Goal: Task Accomplishment & Management: Manage account settings

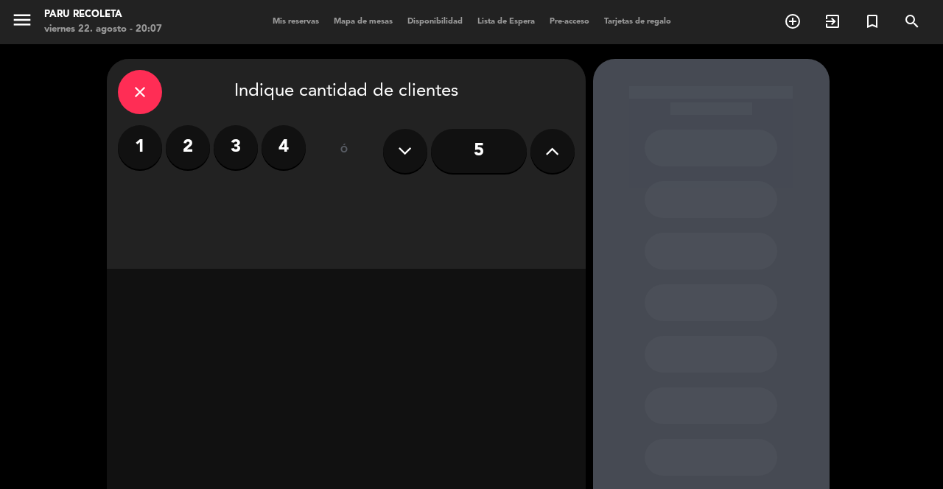
click at [14, 33] on button "menu" at bounding box center [22, 22] width 22 height 27
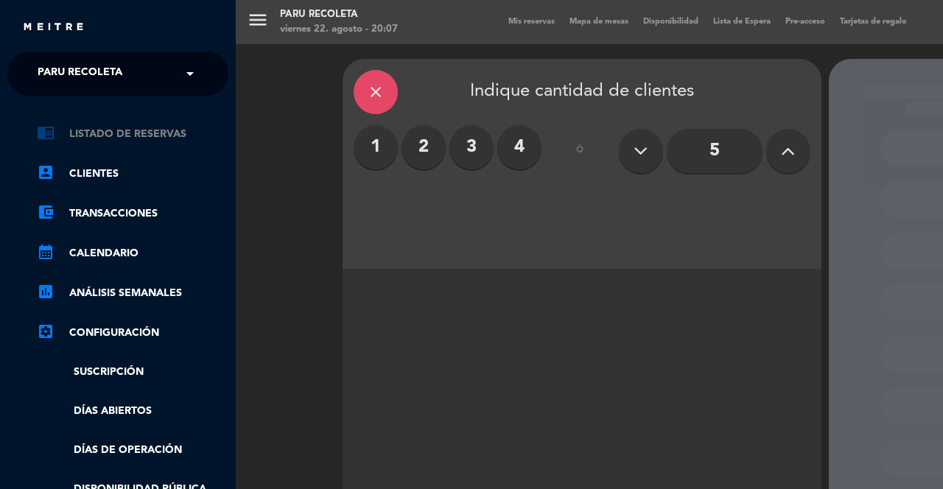
click at [66, 138] on link "chrome_reader_mode Listado de Reservas" at bounding box center [132, 134] width 191 height 18
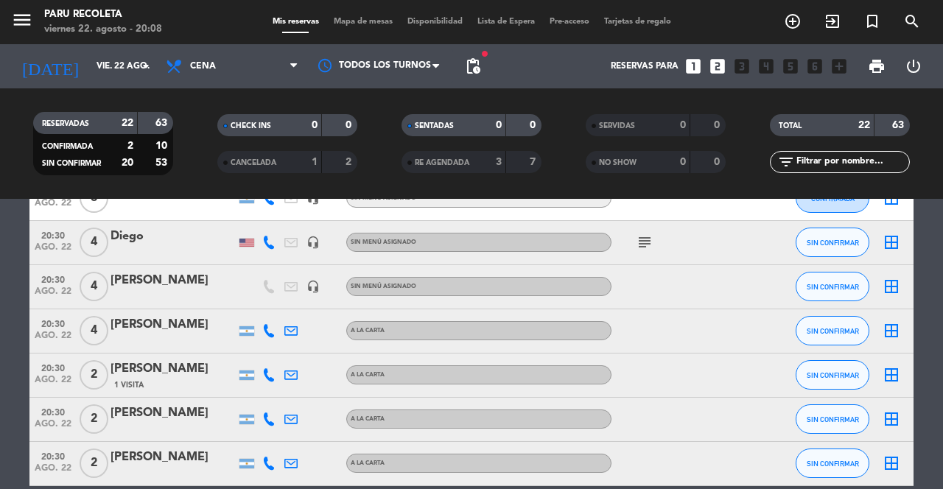
scroll to position [485, 0]
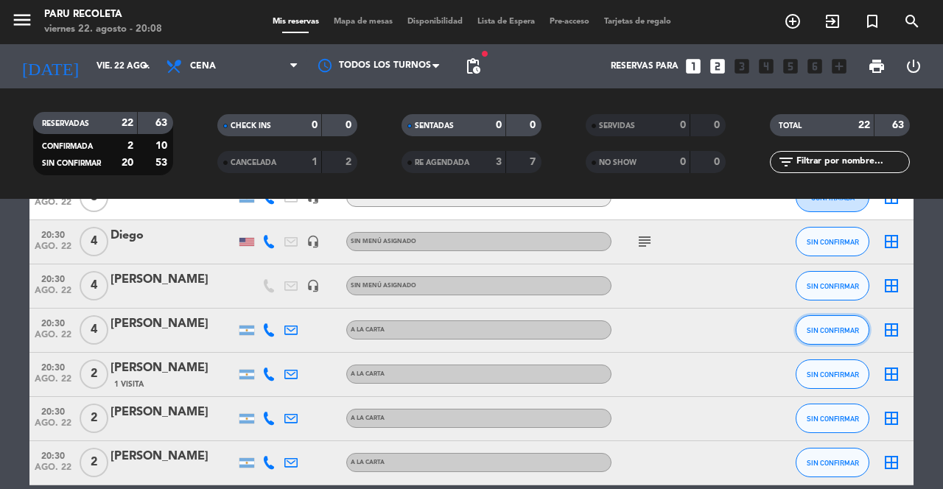
click at [833, 336] on button "SIN CONFIRMAR" at bounding box center [832, 329] width 74 height 29
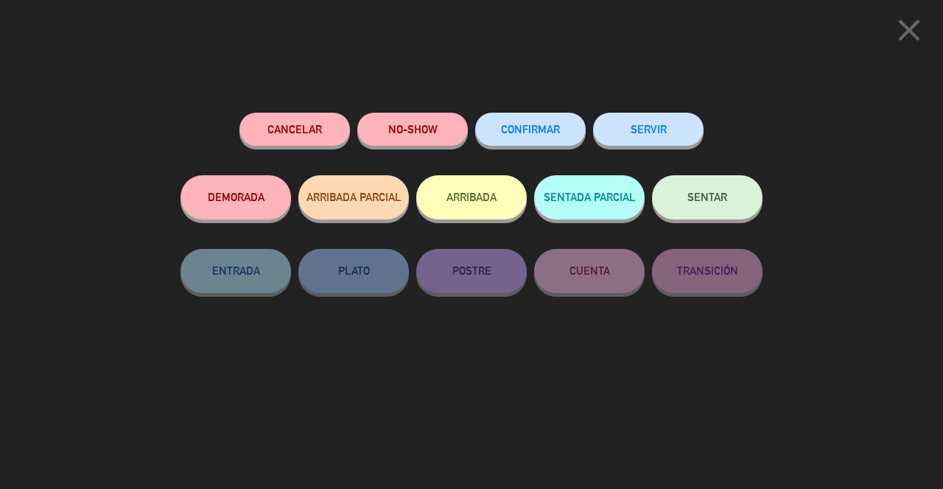
click at [556, 144] on button "CONFIRMAR" at bounding box center [530, 129] width 110 height 33
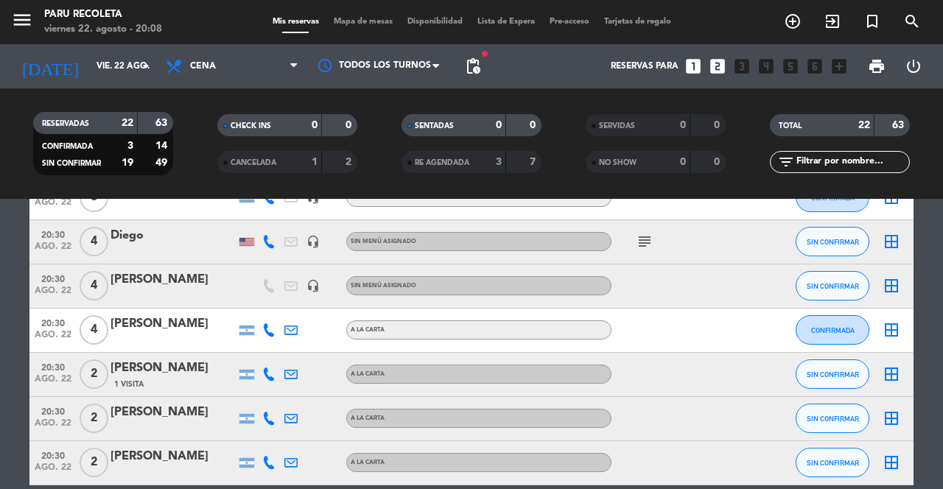
click at [152, 328] on div "[PERSON_NAME]" at bounding box center [172, 323] width 125 height 19
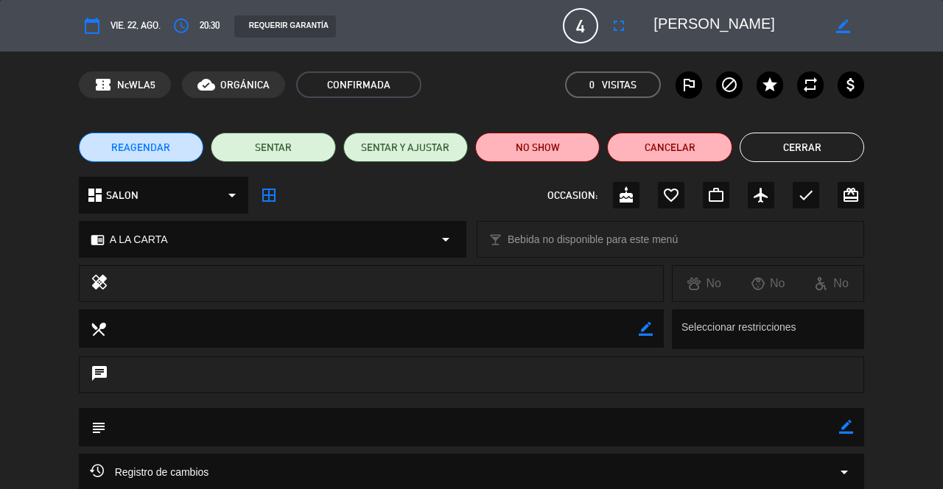
click at [832, 48] on div "calendar_today vie. 22, ago. access_time 20:30 REQUERIR GARANTÍA 4 [PERSON_NAME…" at bounding box center [471, 26] width 943 height 52
click at [840, 38] on div "border_color" at bounding box center [843, 26] width 42 height 27
click at [842, 29] on icon "border_color" at bounding box center [843, 26] width 14 height 14
click at [842, 32] on icon "border_color" at bounding box center [843, 26] width 14 height 14
click at [755, 37] on textarea at bounding box center [737, 26] width 169 height 27
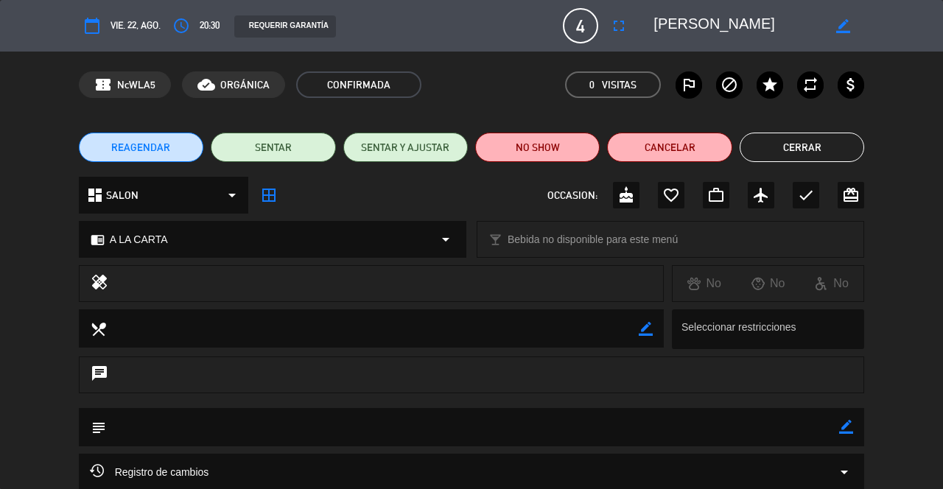
click at [843, 29] on icon "border_color" at bounding box center [843, 26] width 14 height 14
click at [765, 32] on textarea at bounding box center [737, 26] width 169 height 27
type textarea "[PERSON_NAME] 20:45"
click at [837, 52] on div "confirmation_number NcWLA5 cloud_done ORGÁNICA CONFIRMADA 0 Visitas outlined_fl…" at bounding box center [471, 85] width 943 height 66
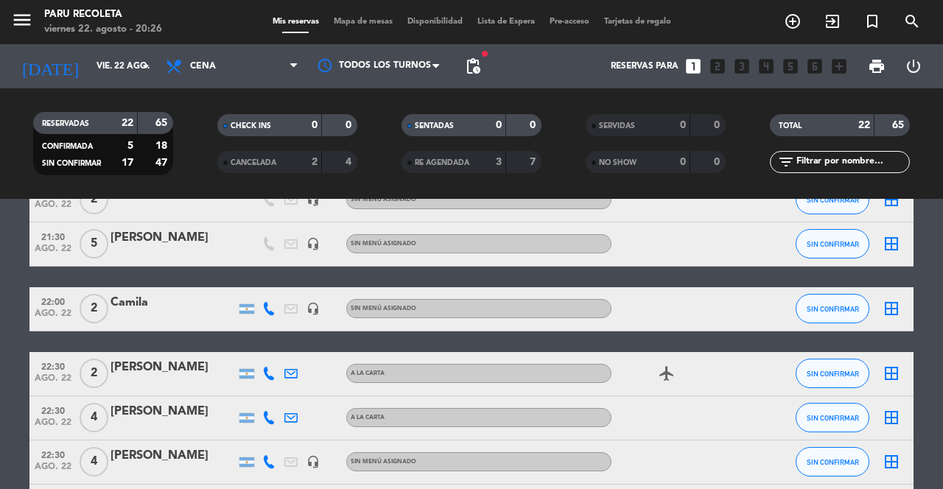
scroll to position [1010, 0]
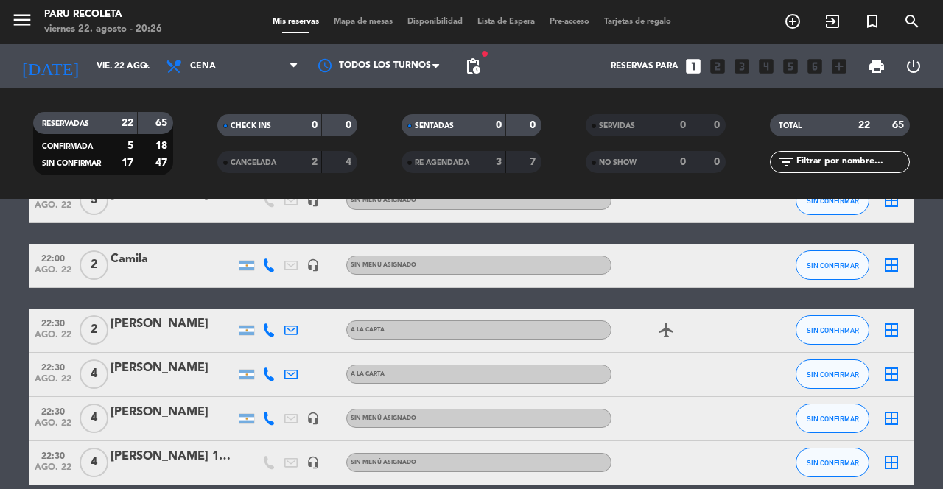
click at [269, 328] on icon at bounding box center [268, 329] width 13 height 13
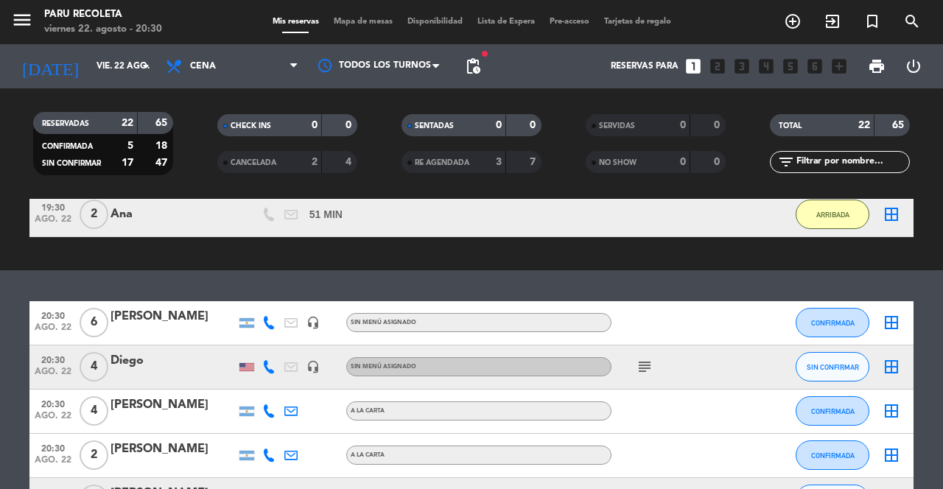
scroll to position [489, 0]
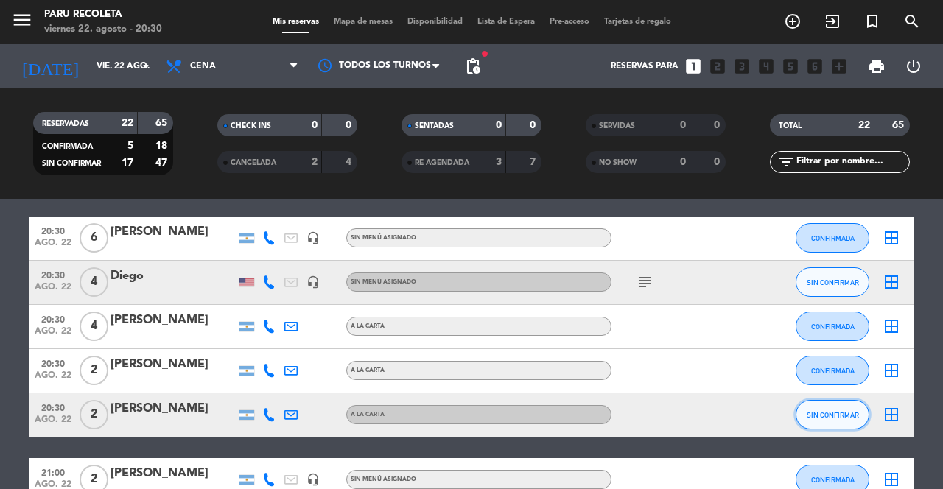
click at [822, 415] on span "SIN CONFIRMAR" at bounding box center [832, 415] width 52 height 8
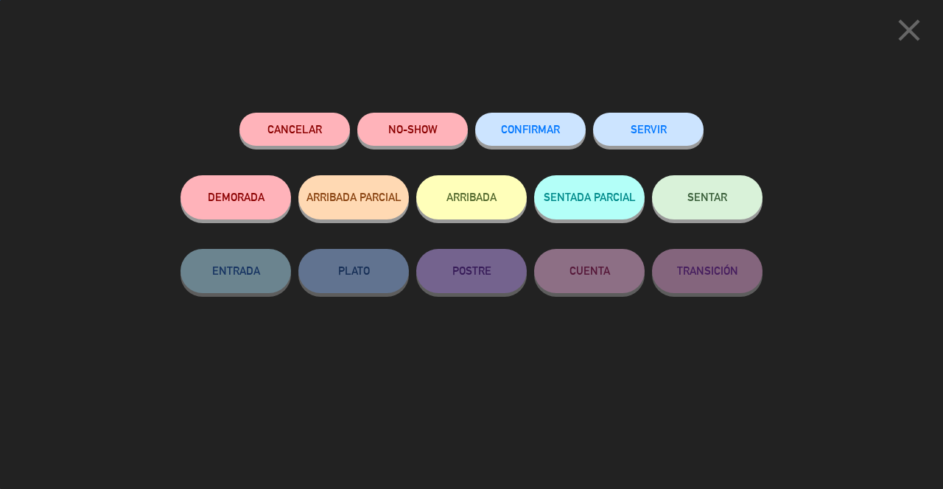
click at [477, 204] on button "ARRIBADA" at bounding box center [471, 197] width 110 height 44
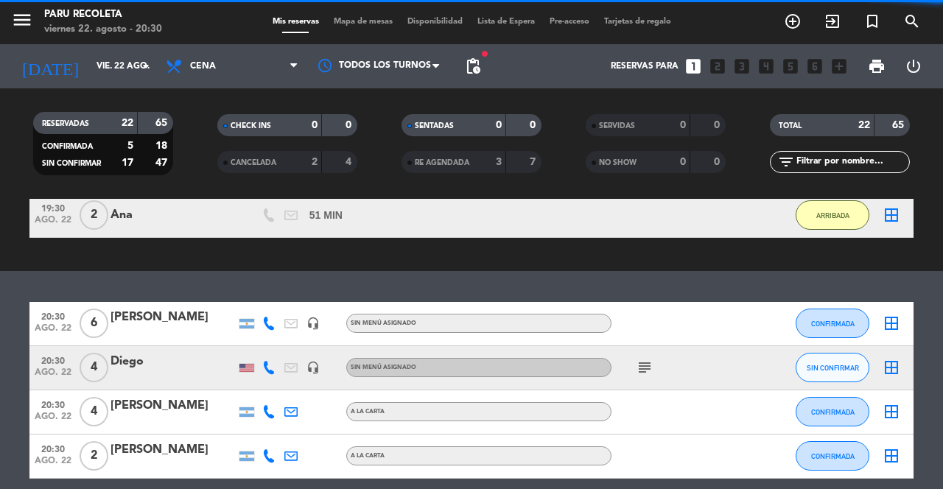
scroll to position [574, 0]
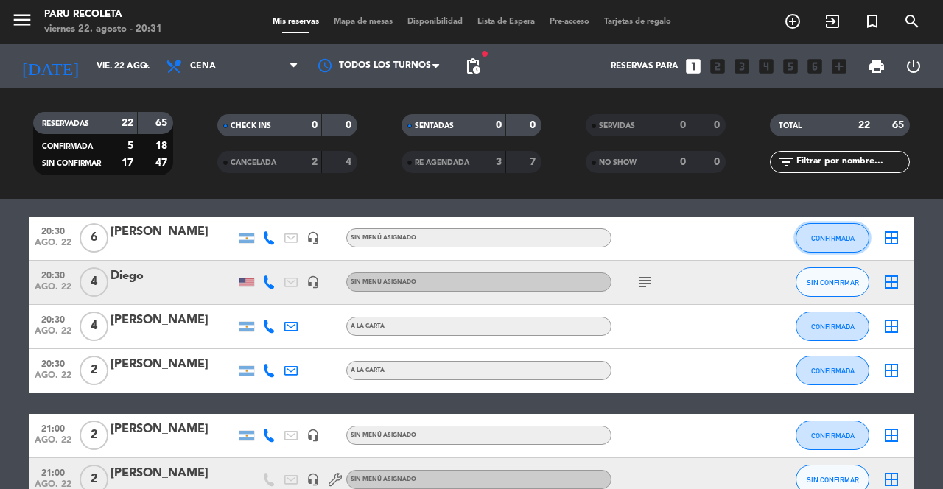
click at [829, 253] on button "CONFIRMADA" at bounding box center [832, 237] width 74 height 29
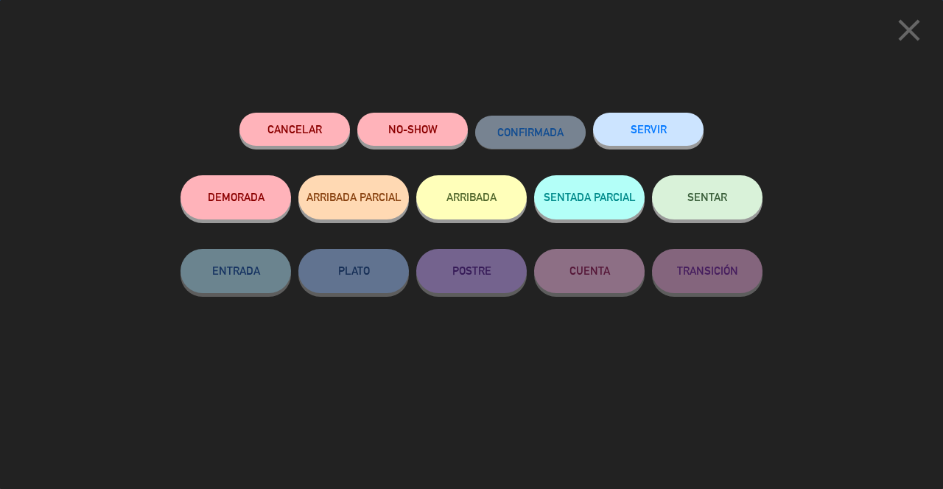
click at [479, 208] on button "ARRIBADA" at bounding box center [471, 197] width 110 height 44
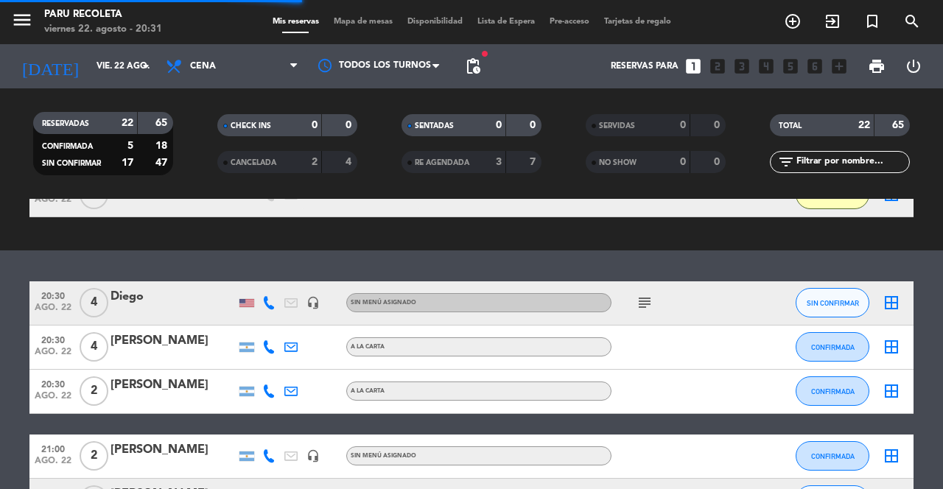
scroll to position [639, 0]
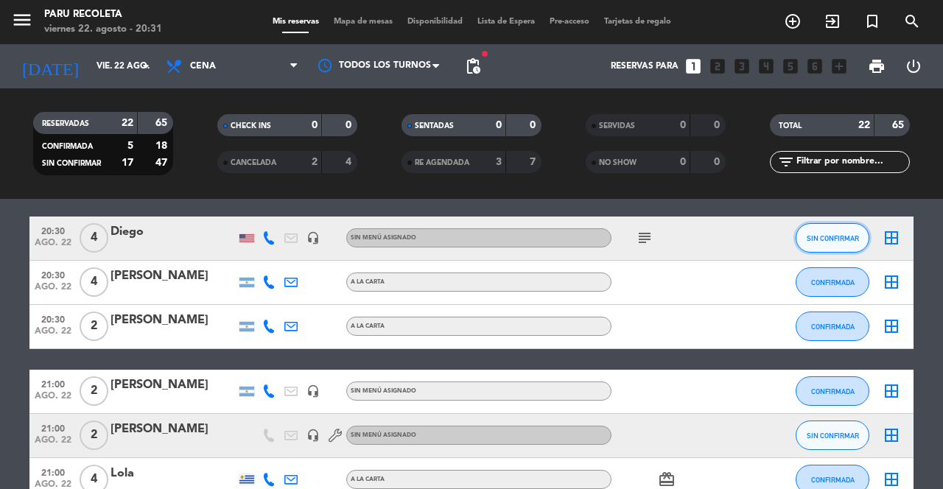
click at [838, 237] on span "SIN CONFIRMAR" at bounding box center [832, 238] width 52 height 8
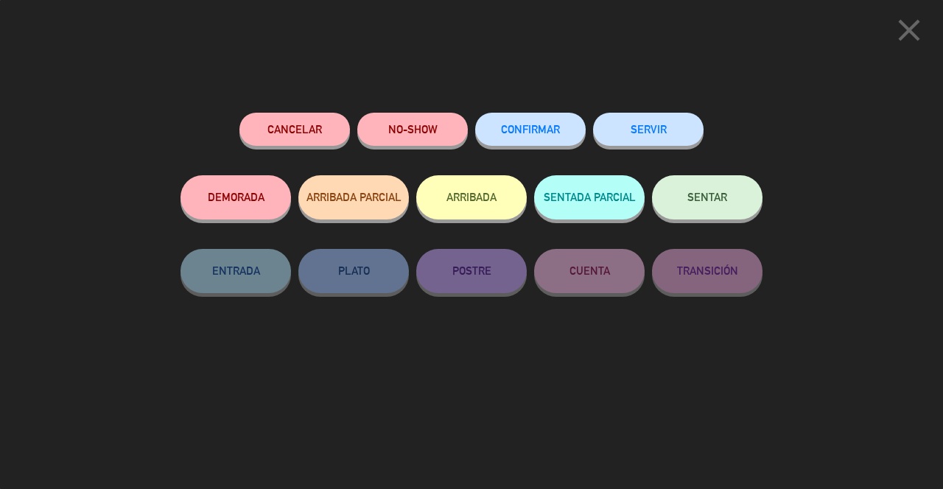
click at [491, 211] on button "ARRIBADA" at bounding box center [471, 197] width 110 height 44
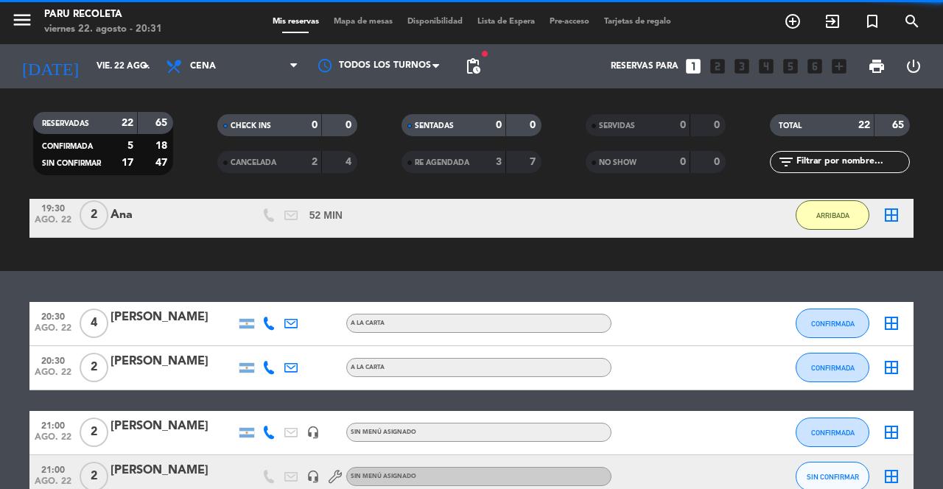
scroll to position [725, 0]
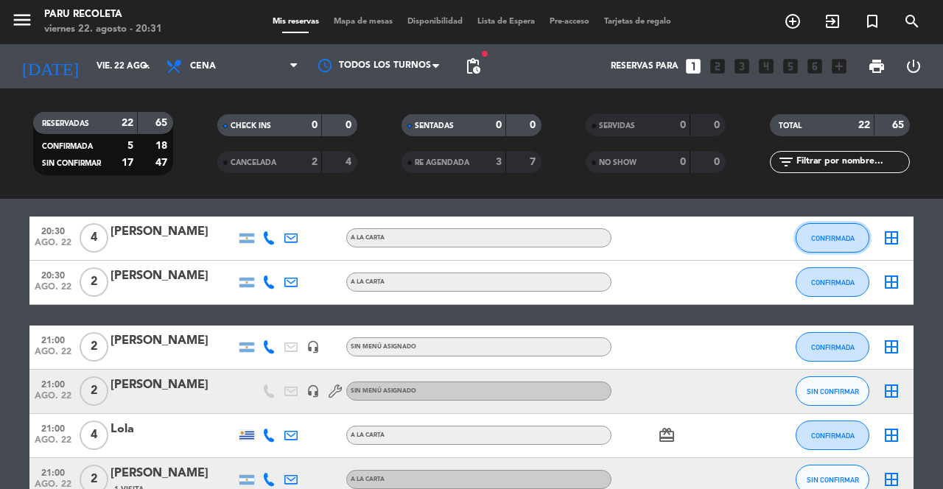
click at [826, 236] on span "CONFIRMADA" at bounding box center [832, 238] width 43 height 8
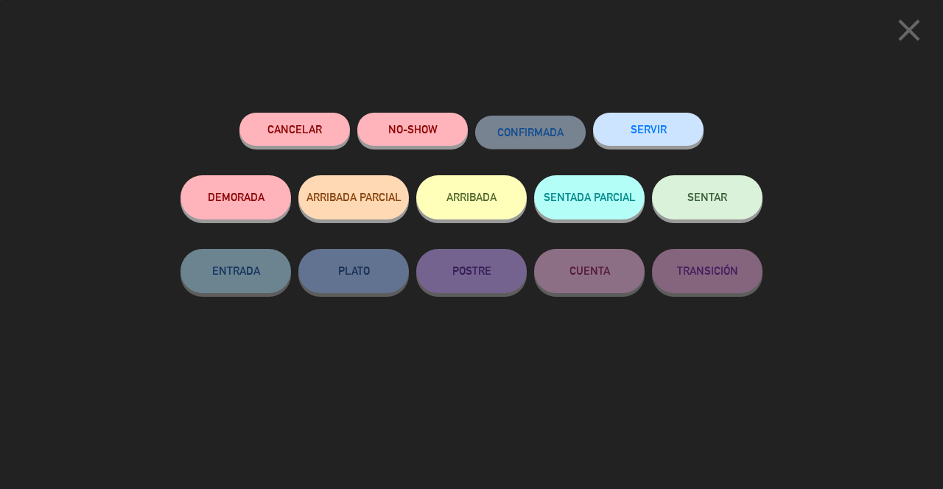
click at [475, 206] on button "ARRIBADA" at bounding box center [471, 197] width 110 height 44
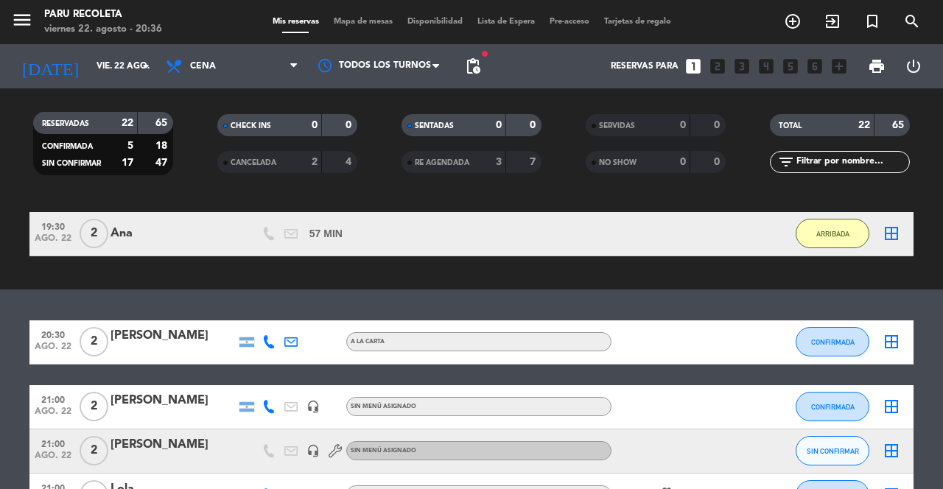
scroll to position [618, 0]
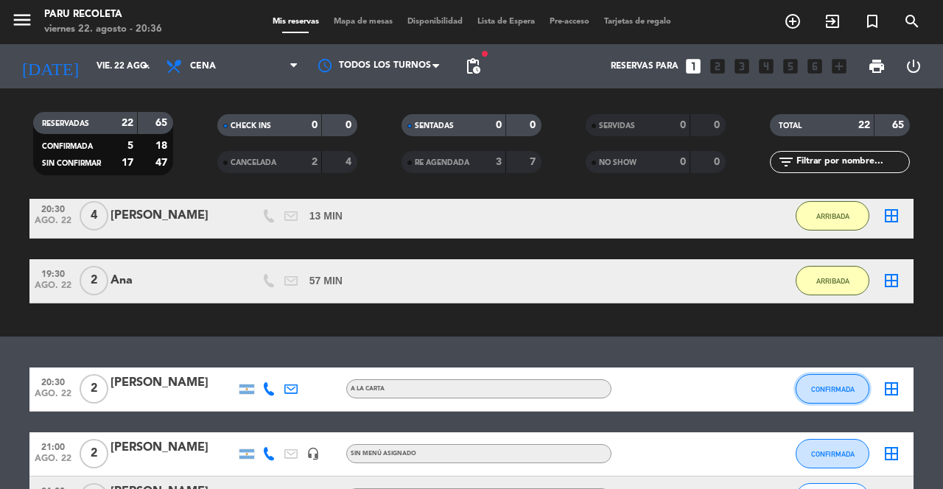
click at [841, 385] on span "CONFIRMADA" at bounding box center [832, 389] width 43 height 8
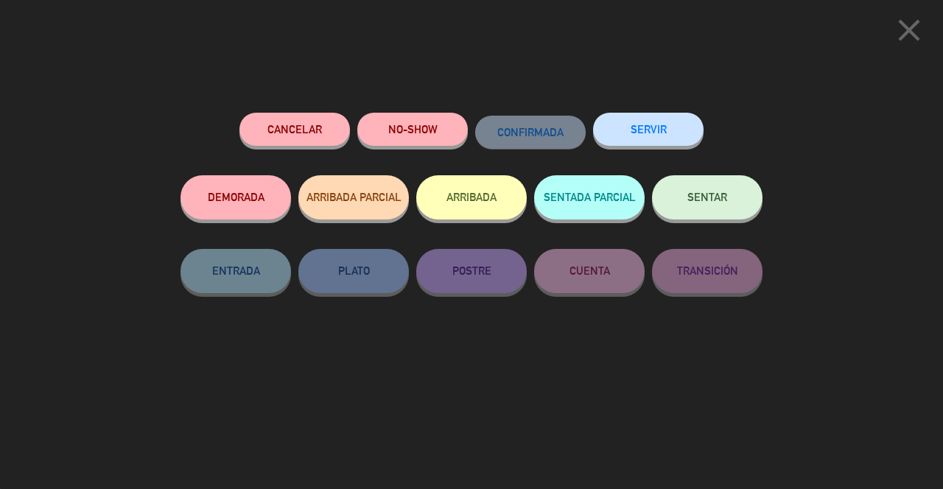
click at [493, 209] on button "ARRIBADA" at bounding box center [471, 197] width 110 height 44
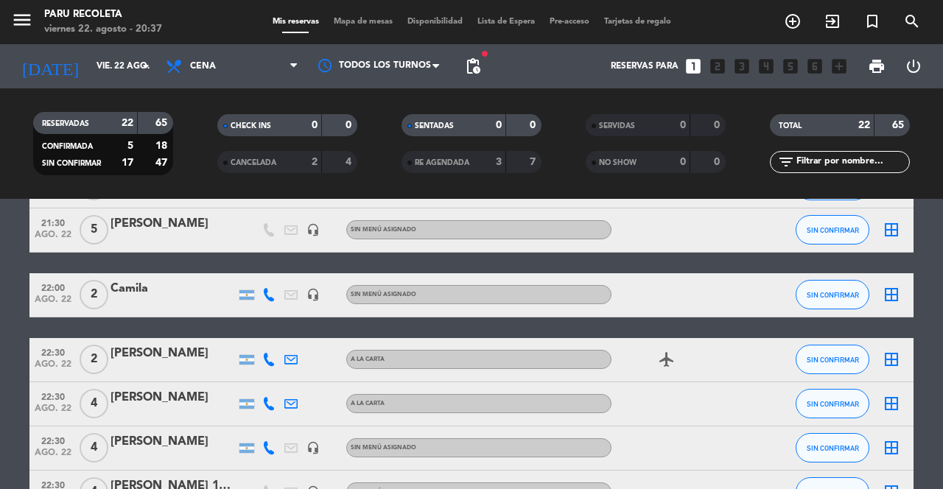
scroll to position [1092, 0]
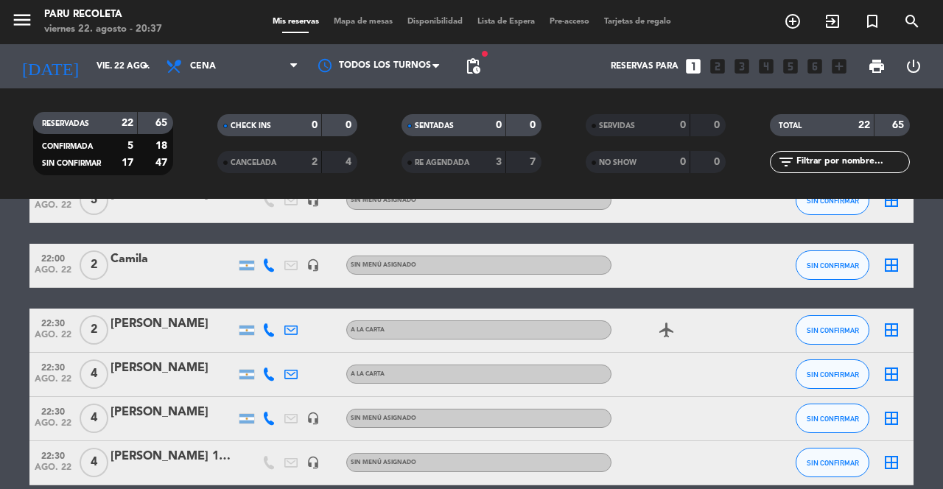
click at [273, 323] on icon at bounding box center [268, 329] width 13 height 13
click at [267, 368] on icon at bounding box center [268, 374] width 13 height 13
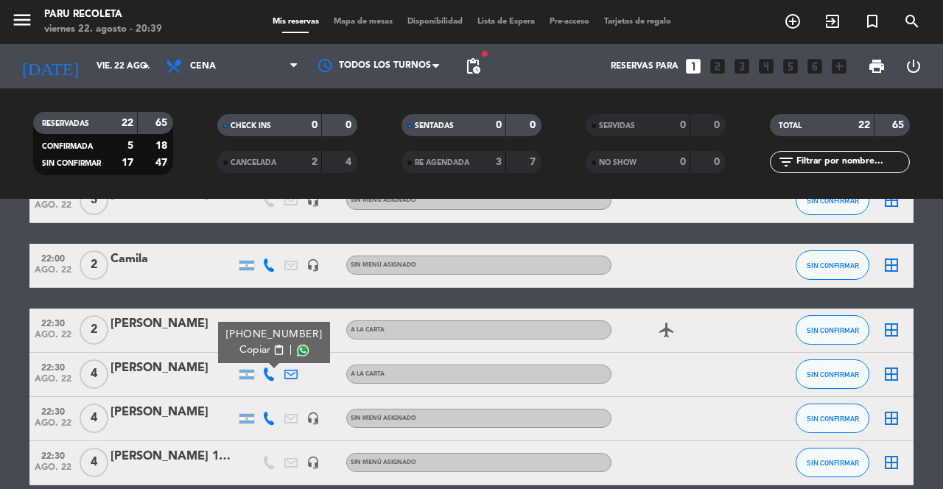
scroll to position [1012, 0]
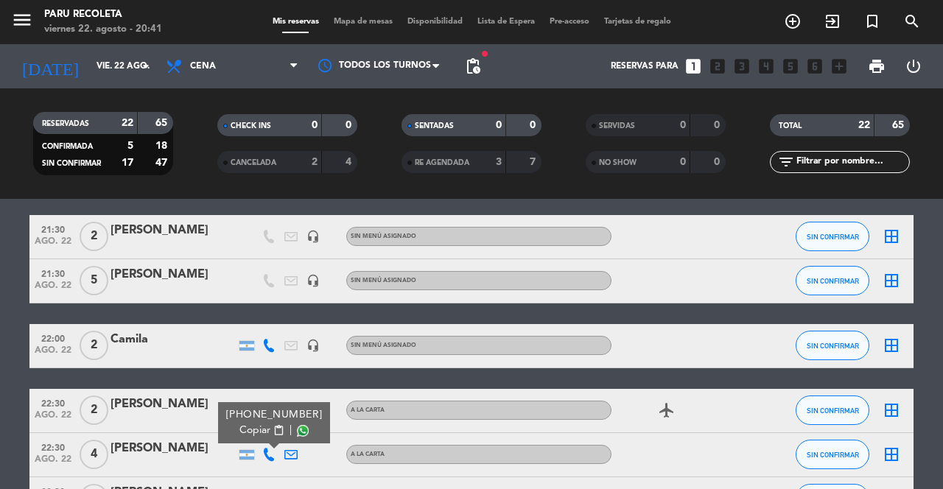
click at [473, 72] on span "pending_actions" at bounding box center [473, 66] width 18 height 18
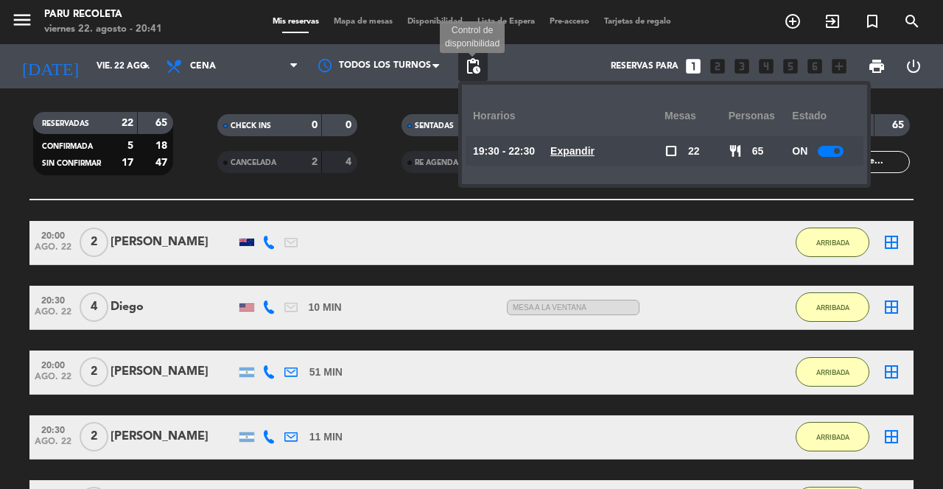
scroll to position [0, 0]
click at [575, 152] on u "Expandir" at bounding box center [572, 151] width 44 height 12
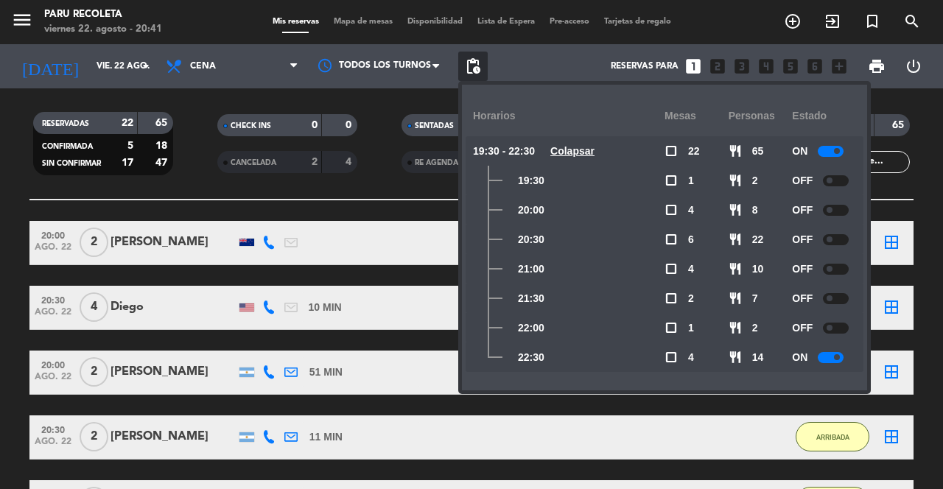
click at [821, 362] on div at bounding box center [831, 357] width 26 height 11
click at [832, 324] on div at bounding box center [836, 328] width 26 height 11
click at [823, 325] on div at bounding box center [831, 328] width 26 height 11
click at [826, 358] on span at bounding box center [829, 357] width 6 height 6
click at [477, 66] on span "pending_actions" at bounding box center [473, 66] width 18 height 18
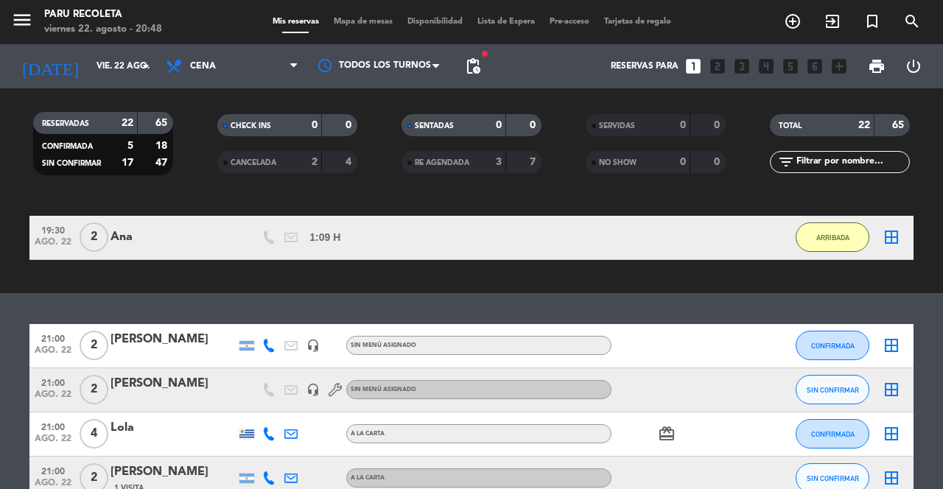
scroll to position [761, 0]
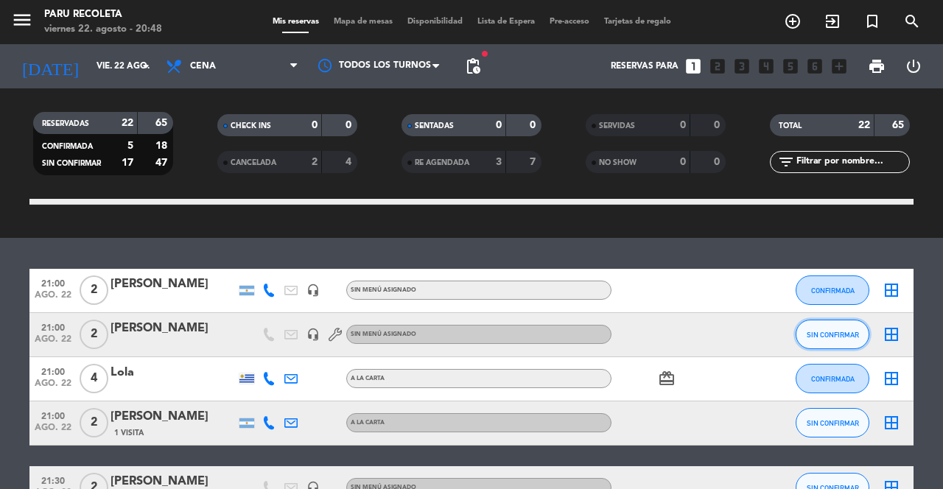
click at [829, 340] on button "SIN CONFIRMAR" at bounding box center [832, 334] width 74 height 29
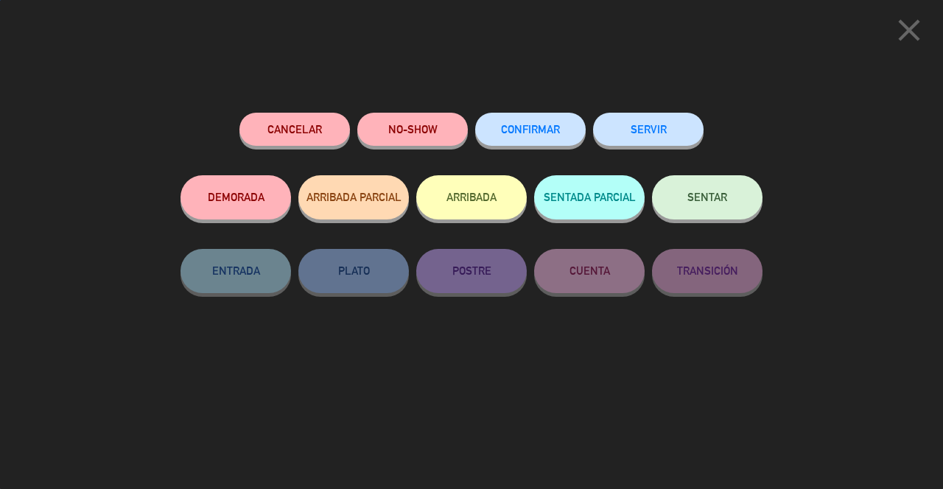
click at [479, 204] on button "ARRIBADA" at bounding box center [471, 197] width 110 height 44
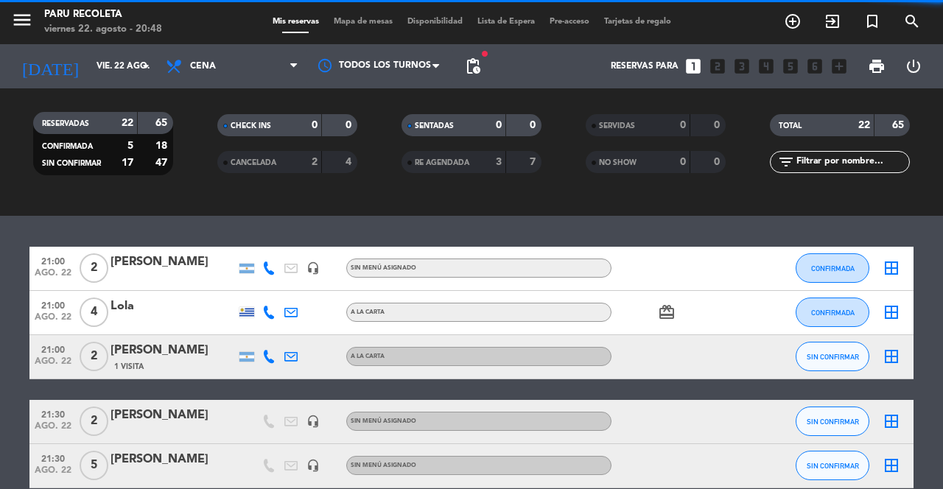
scroll to position [913, 0]
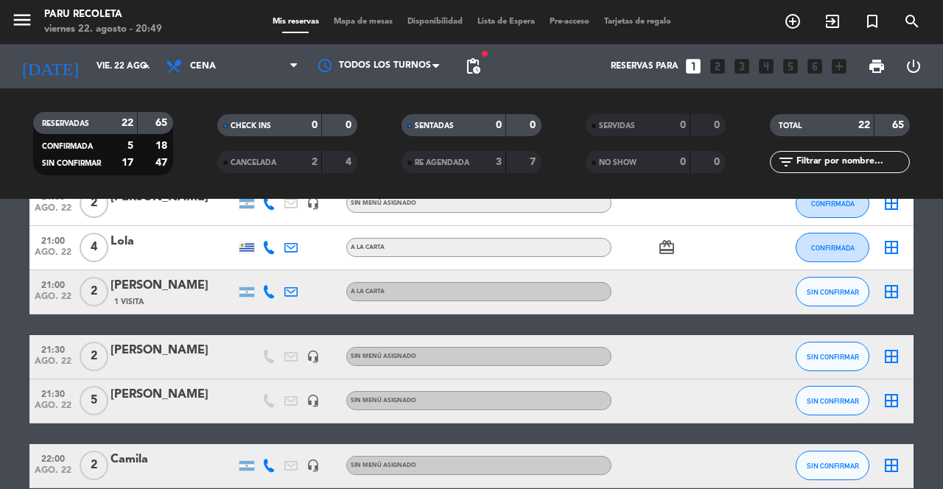
click at [192, 342] on div "[PERSON_NAME]" at bounding box center [172, 350] width 125 height 19
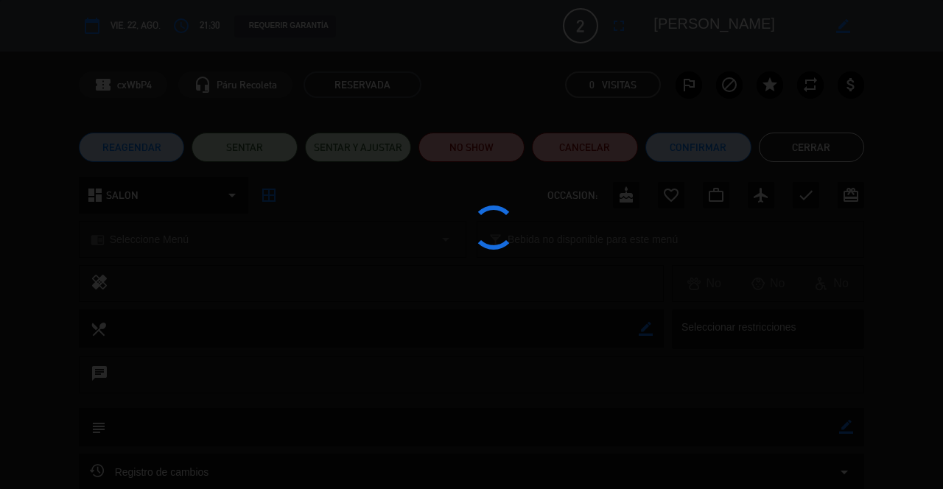
scroll to position [0, 0]
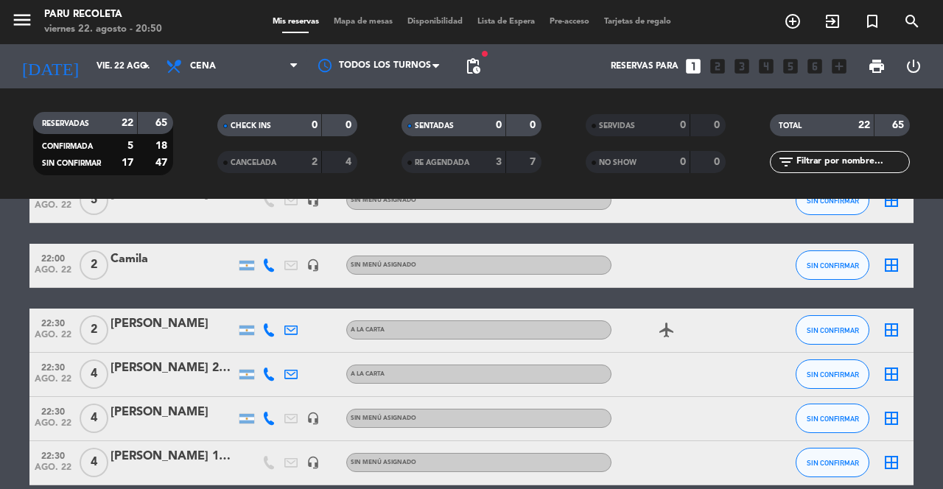
scroll to position [71, 0]
click at [823, 370] on span "SIN CONFIRMAR" at bounding box center [832, 374] width 52 height 8
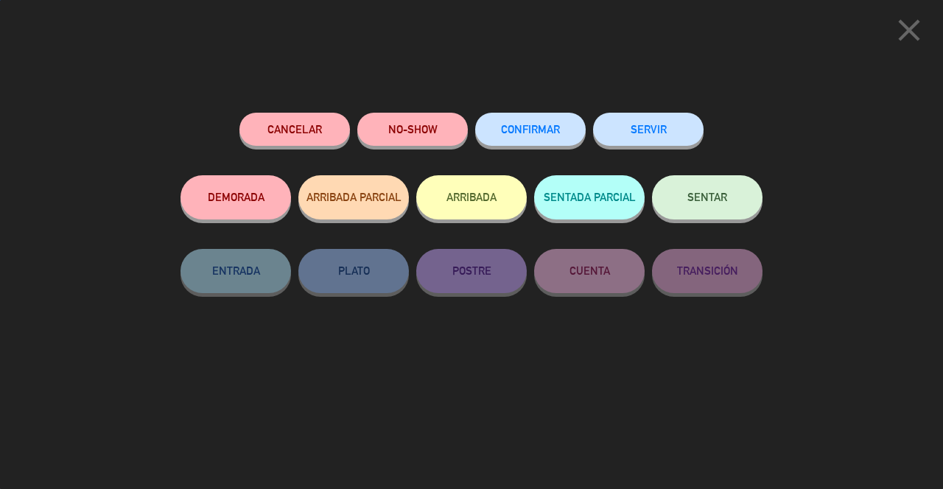
click at [543, 135] on span "CONFIRMAR" at bounding box center [530, 129] width 59 height 13
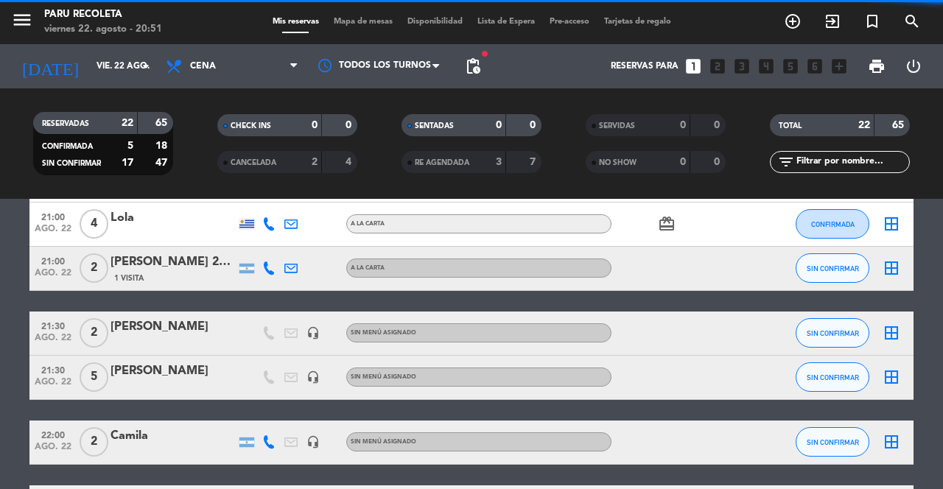
scroll to position [924, 0]
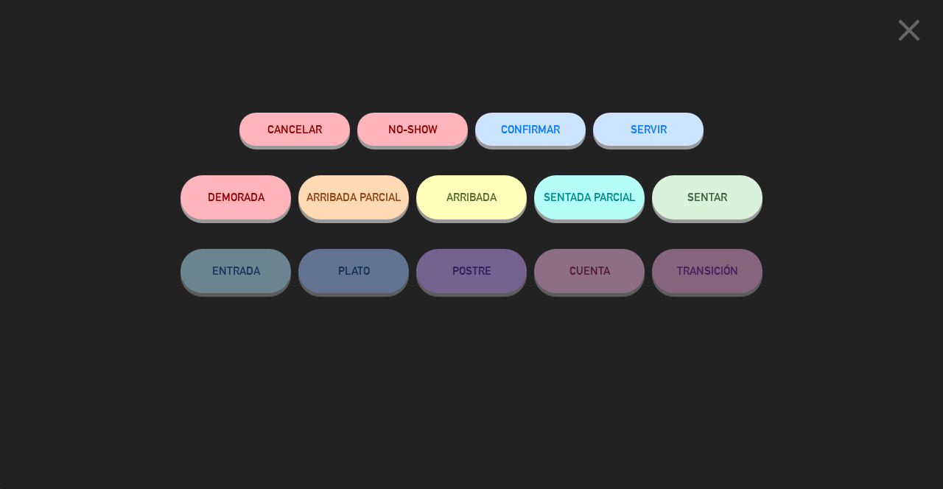
click at [519, 131] on span "CONFIRMAR" at bounding box center [530, 129] width 59 height 13
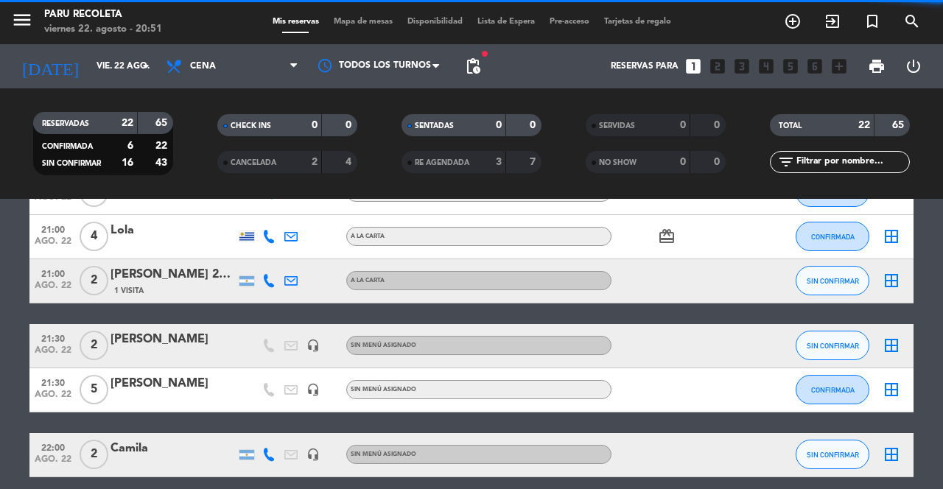
click at [151, 374] on div "[PERSON_NAME]" at bounding box center [172, 383] width 125 height 19
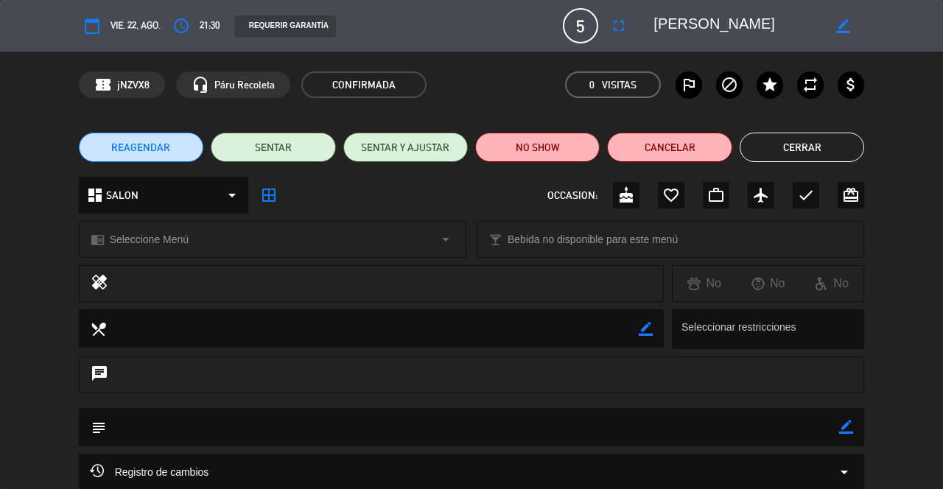
click at [843, 30] on icon "border_color" at bounding box center [843, 26] width 14 height 14
type textarea "Paula devoto 20:00"
click at [844, 30] on icon at bounding box center [843, 26] width 14 height 14
